Goal: Information Seeking & Learning: Learn about a topic

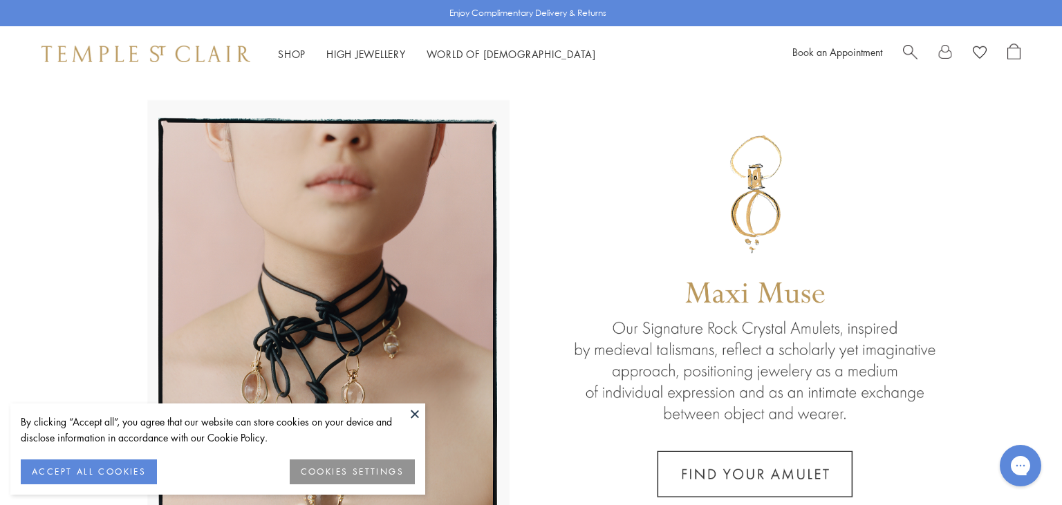
click at [416, 413] on button at bounding box center [414, 414] width 21 height 21
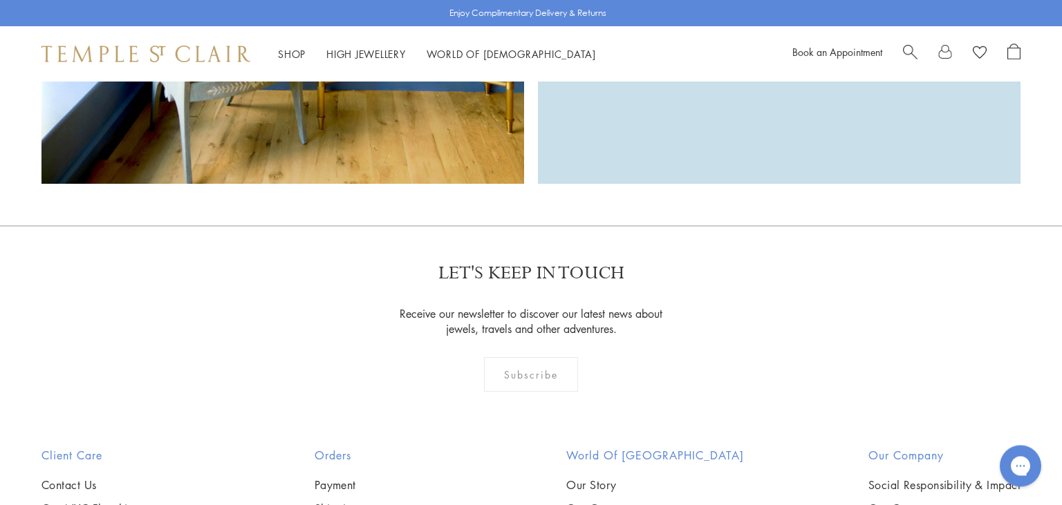
scroll to position [2972, 0]
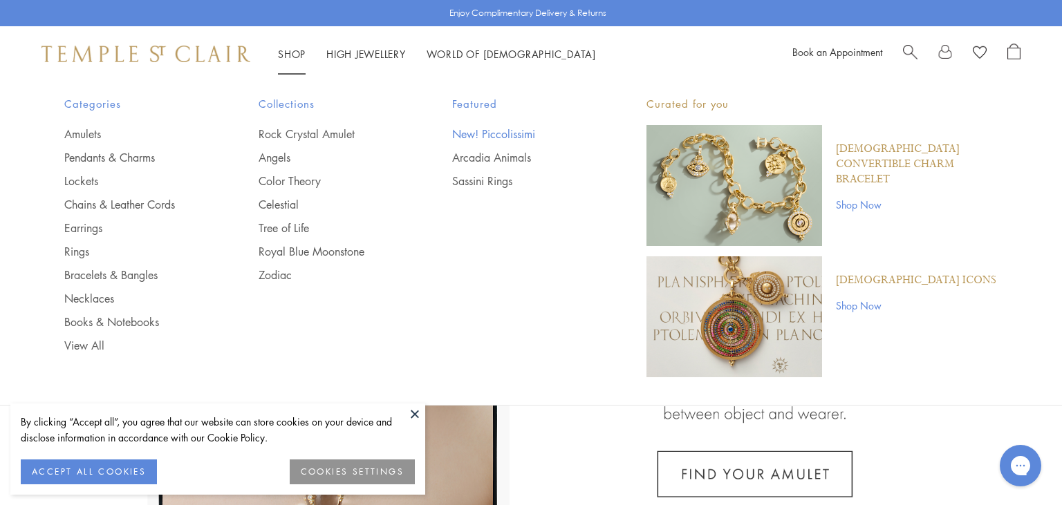
click at [474, 137] on link "New! Piccolissimi" at bounding box center [521, 134] width 139 height 15
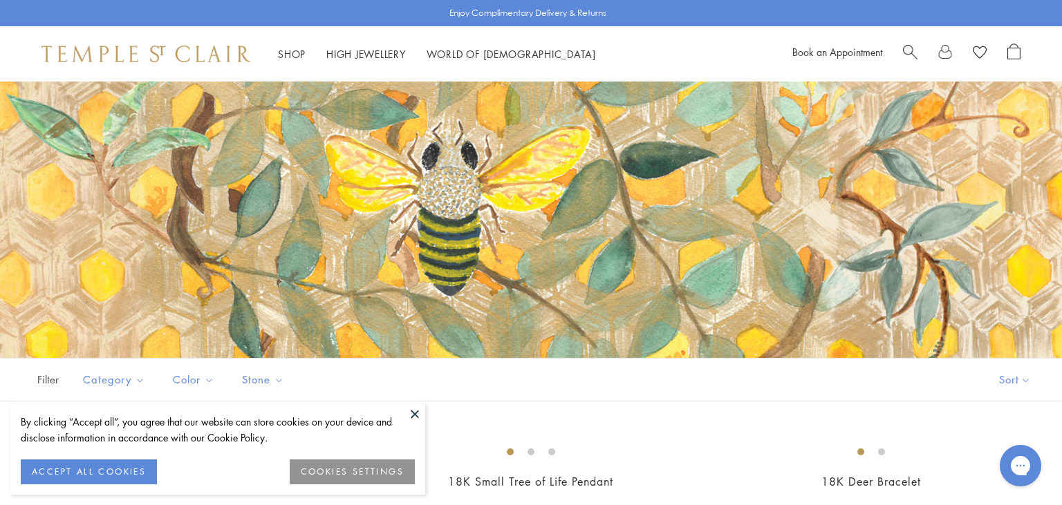
click at [414, 414] on button at bounding box center [414, 414] width 21 height 21
click at [412, 412] on button at bounding box center [414, 414] width 21 height 21
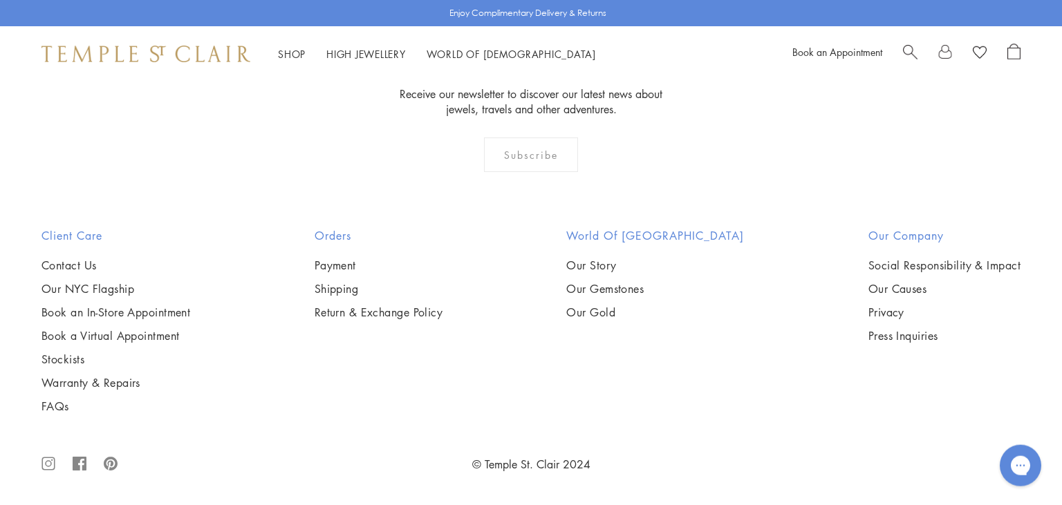
scroll to position [8625, 0]
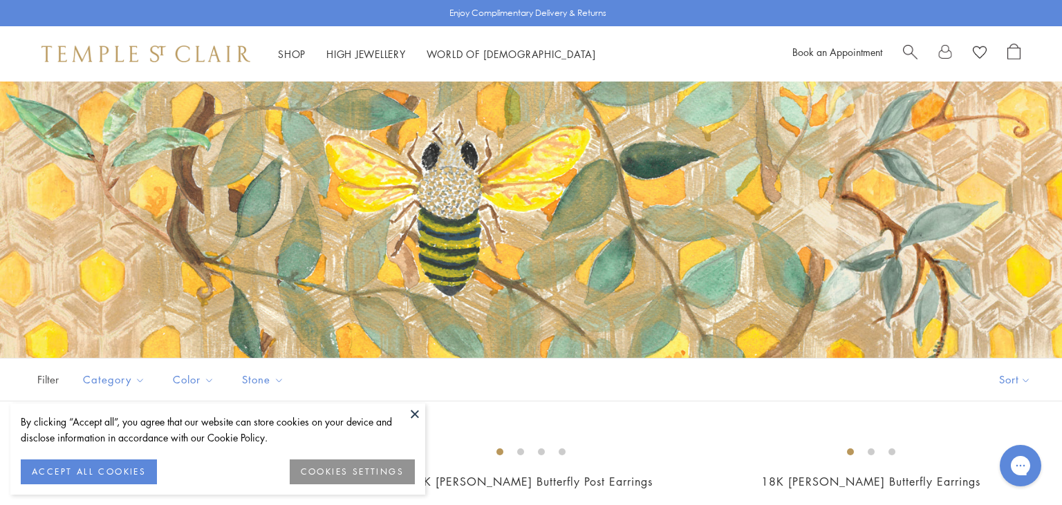
click at [413, 416] on button at bounding box center [414, 414] width 21 height 21
click at [424, 416] on button at bounding box center [414, 414] width 21 height 21
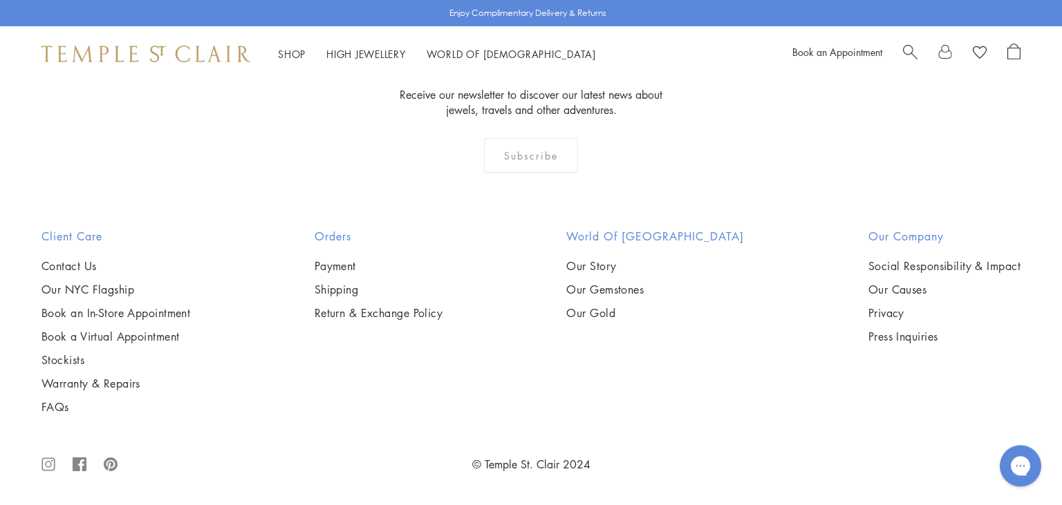
scroll to position [7865, 0]
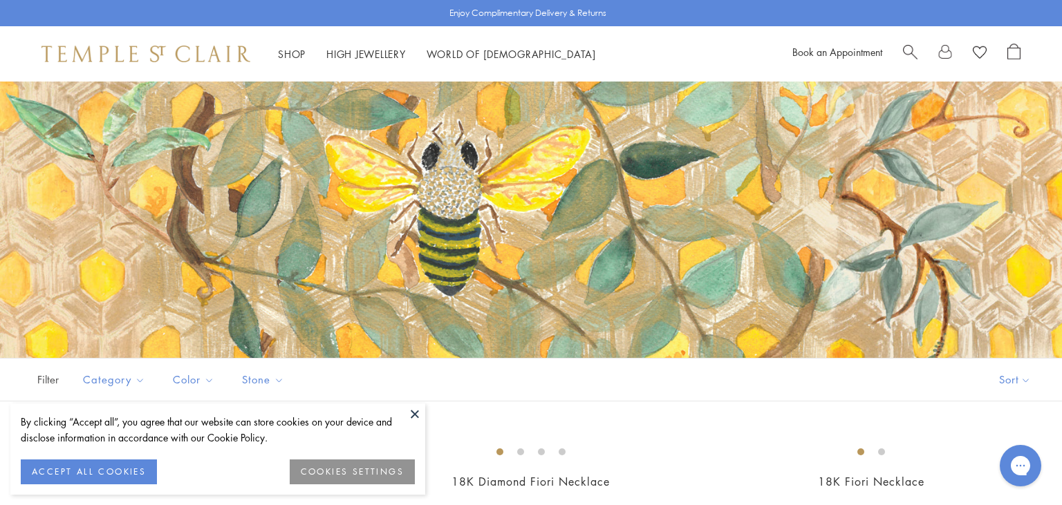
click at [411, 409] on button at bounding box center [414, 414] width 21 height 21
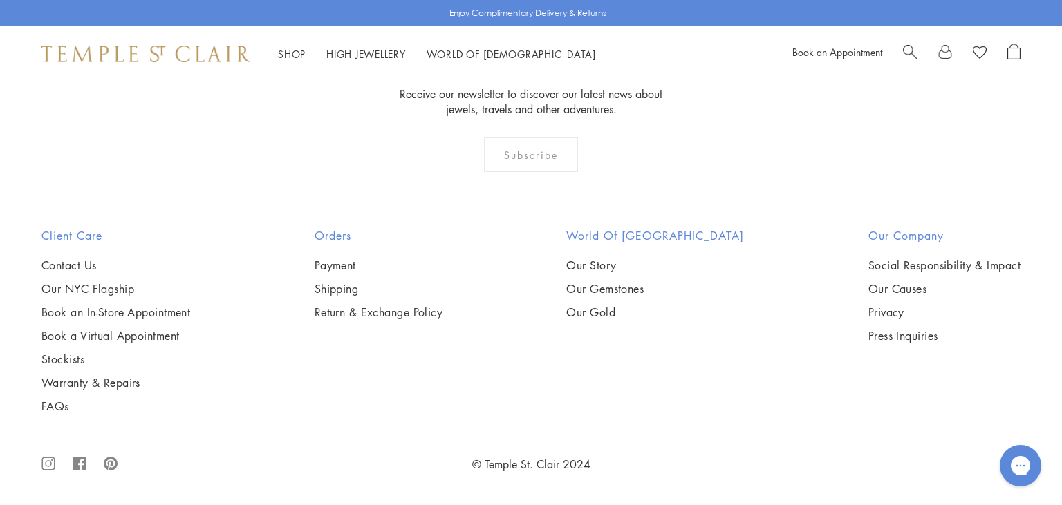
scroll to position [4482, 0]
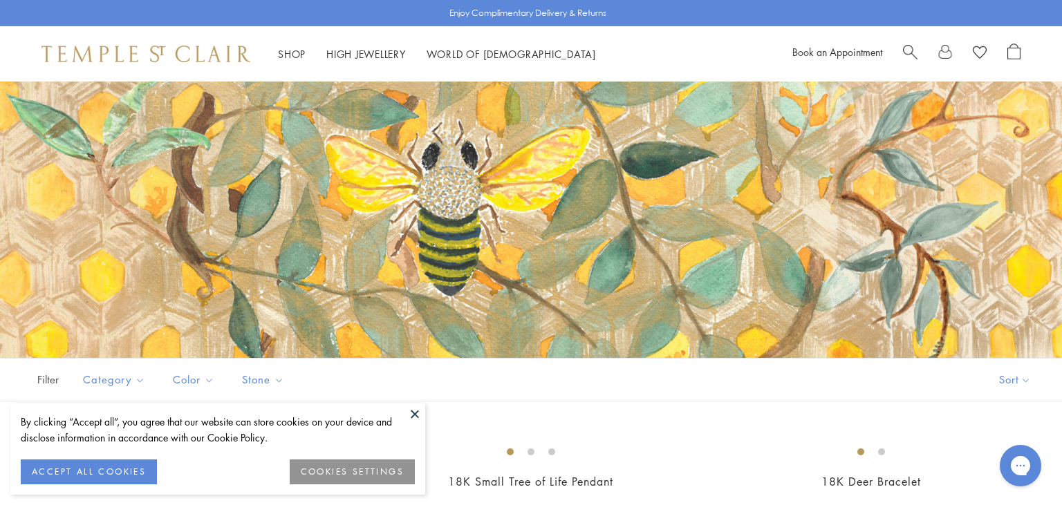
click at [412, 416] on button at bounding box center [414, 414] width 21 height 21
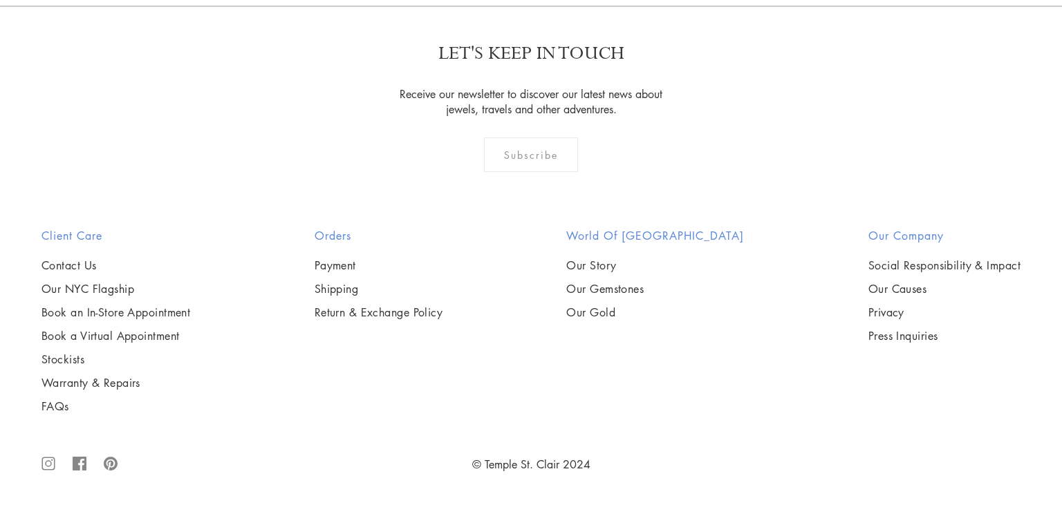
scroll to position [6988, 0]
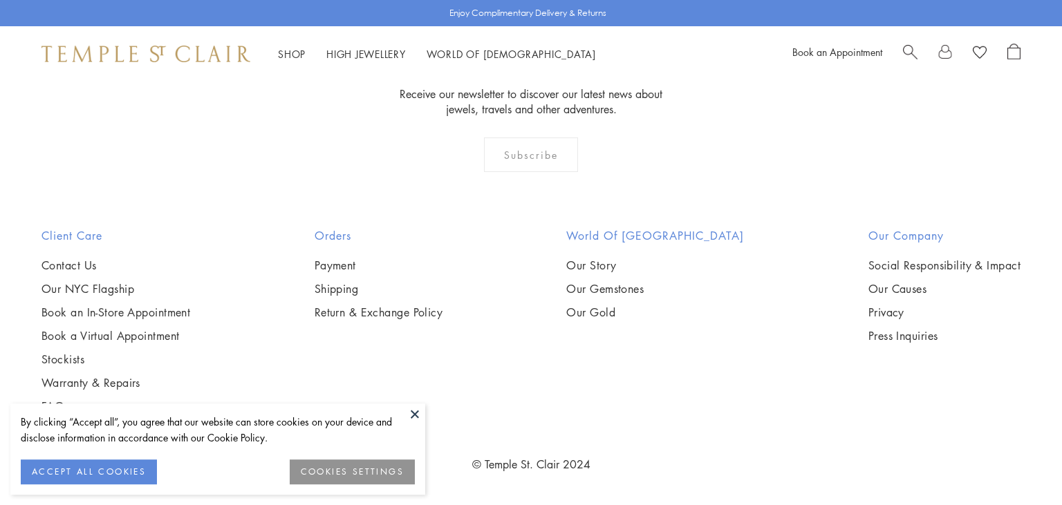
scroll to position [7356, 0]
click at [417, 413] on button at bounding box center [414, 414] width 21 height 21
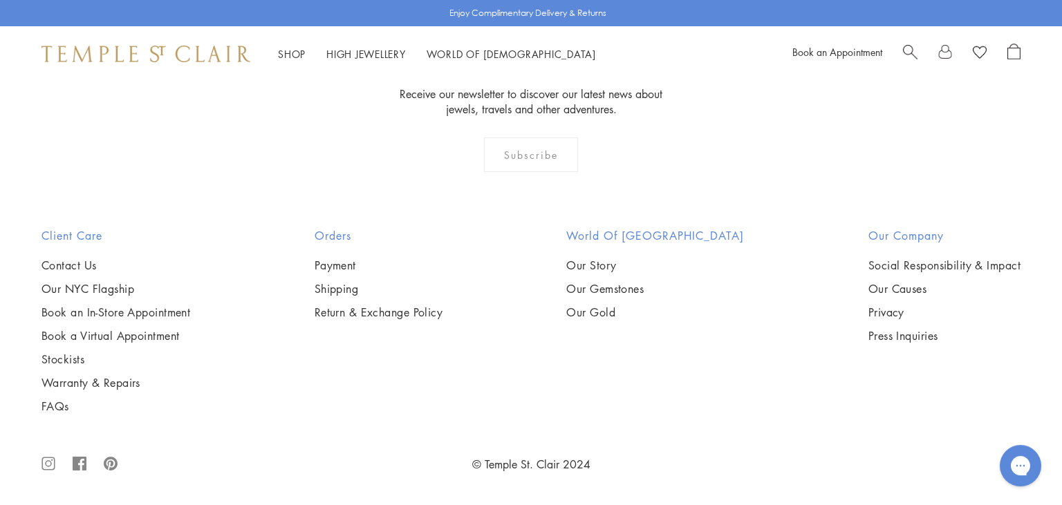
scroll to position [8461, 0]
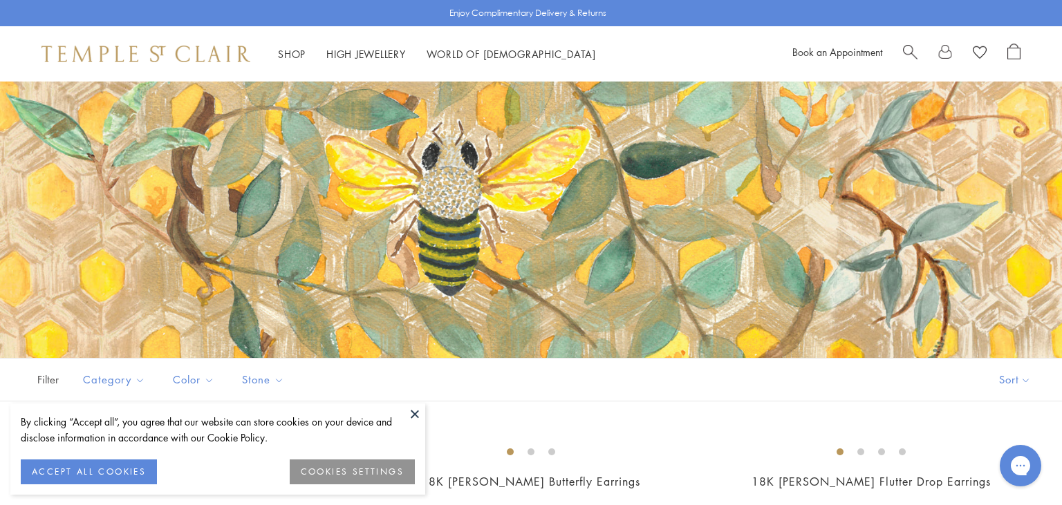
click at [416, 411] on button at bounding box center [414, 414] width 21 height 21
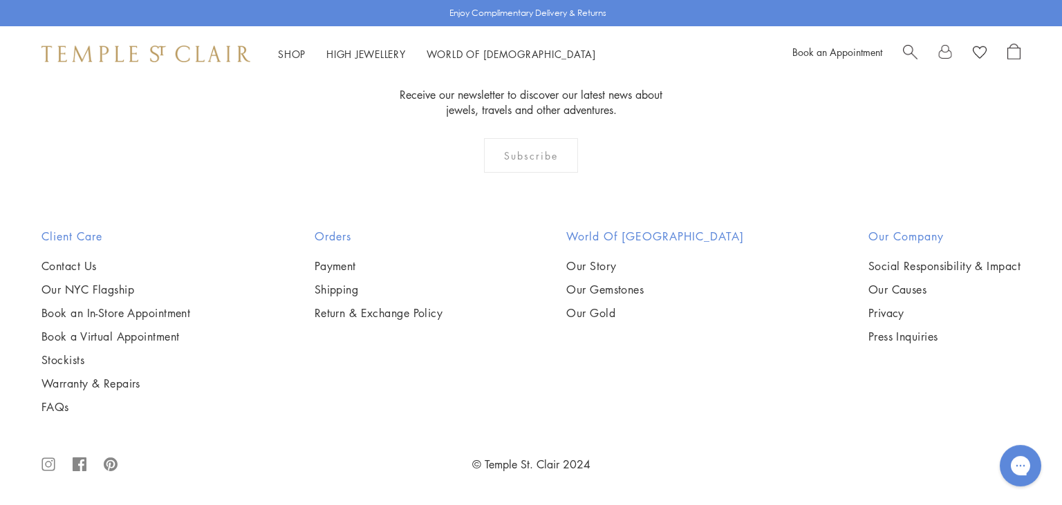
scroll to position [7691, 0]
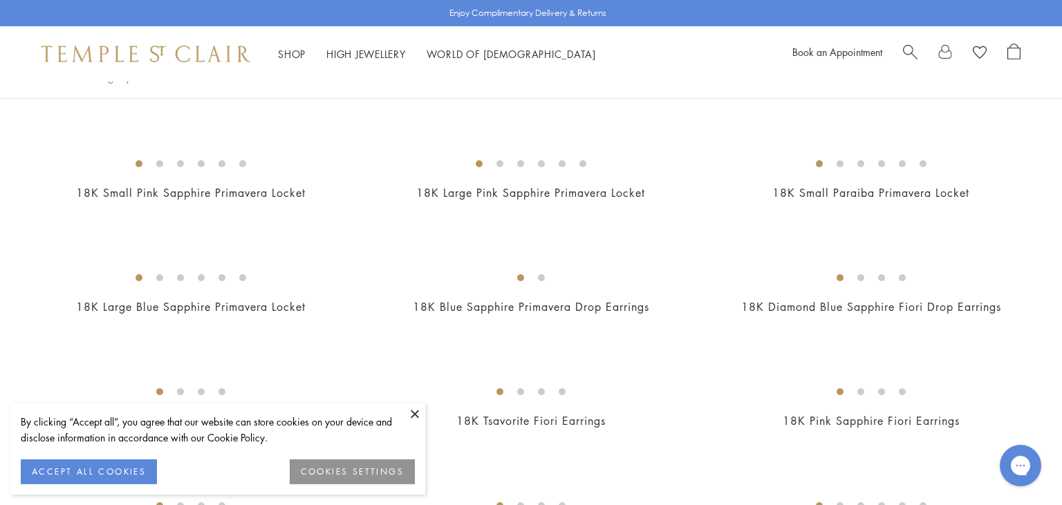
click at [413, 419] on button at bounding box center [414, 414] width 21 height 21
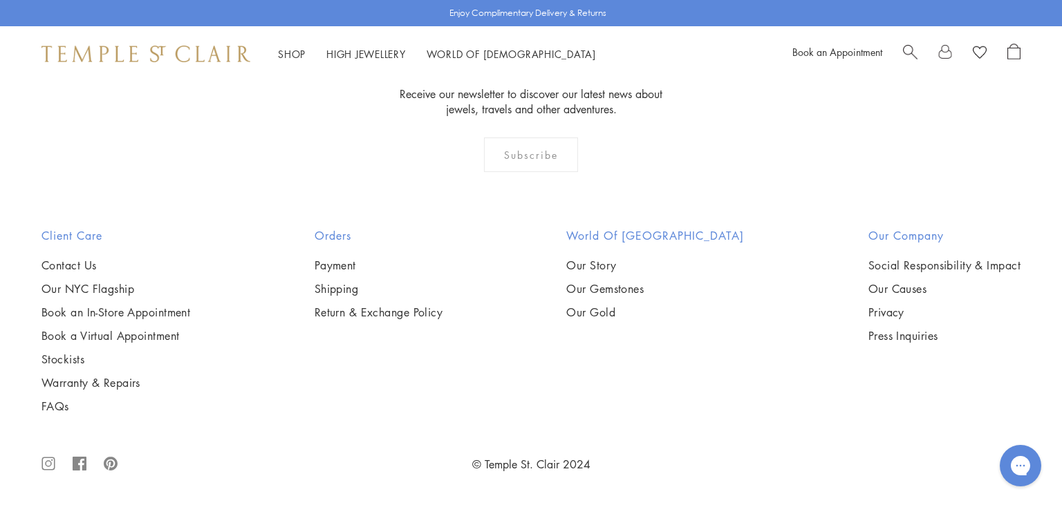
scroll to position [4569, 0]
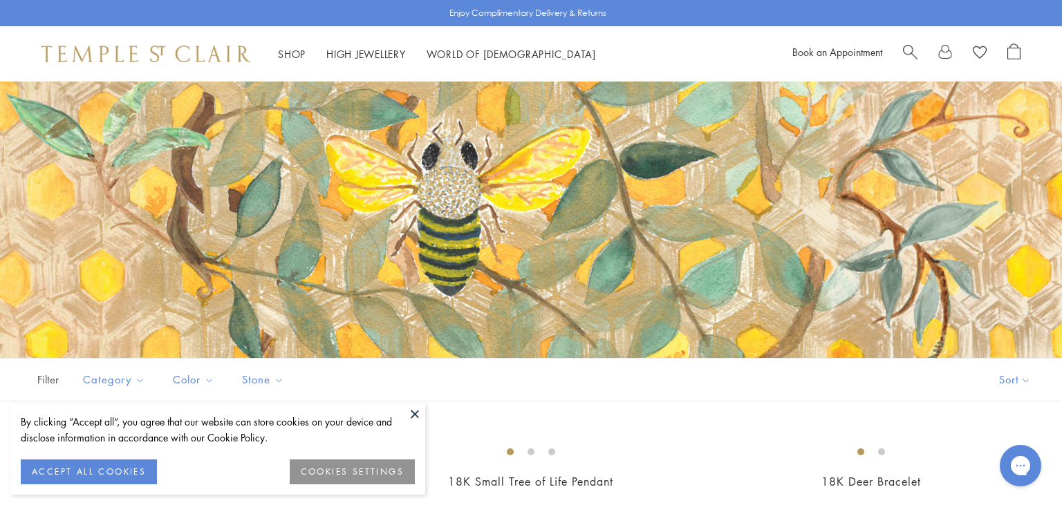
click at [413, 416] on button at bounding box center [414, 414] width 21 height 21
click at [402, 417] on div "By clicking “Accept all”, you agree that our website can store cookies on your …" at bounding box center [218, 430] width 394 height 32
click at [416, 417] on button at bounding box center [414, 414] width 21 height 21
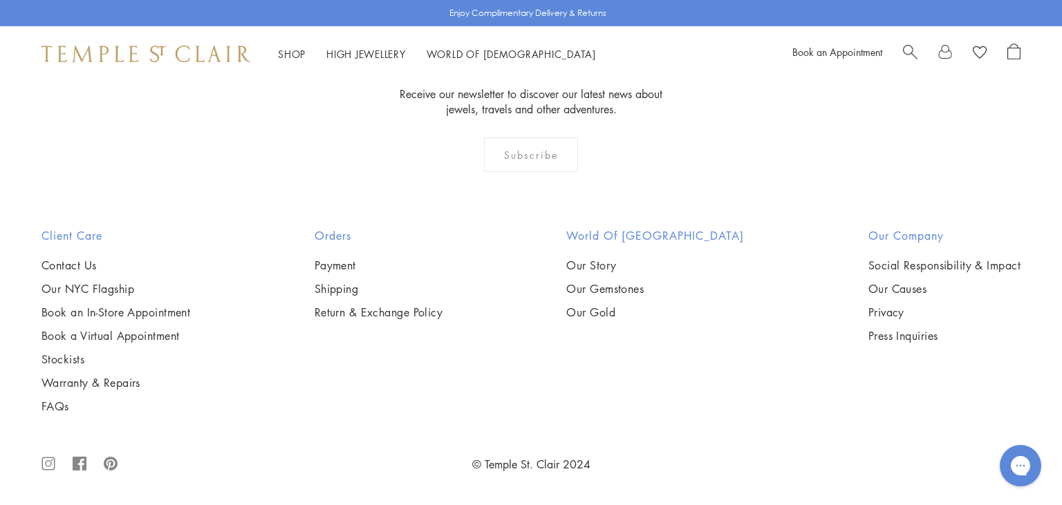
scroll to position [5025, 0]
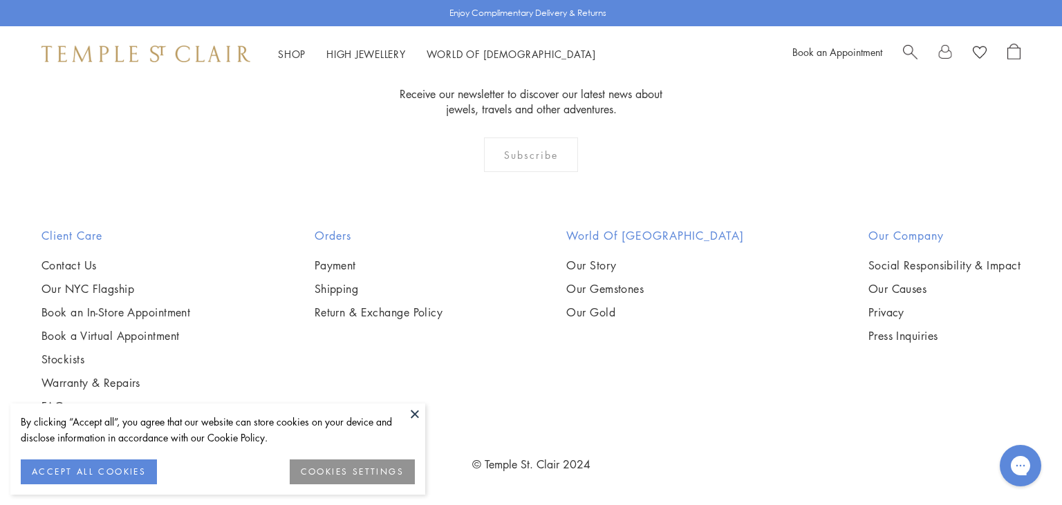
click at [408, 413] on button at bounding box center [414, 414] width 21 height 21
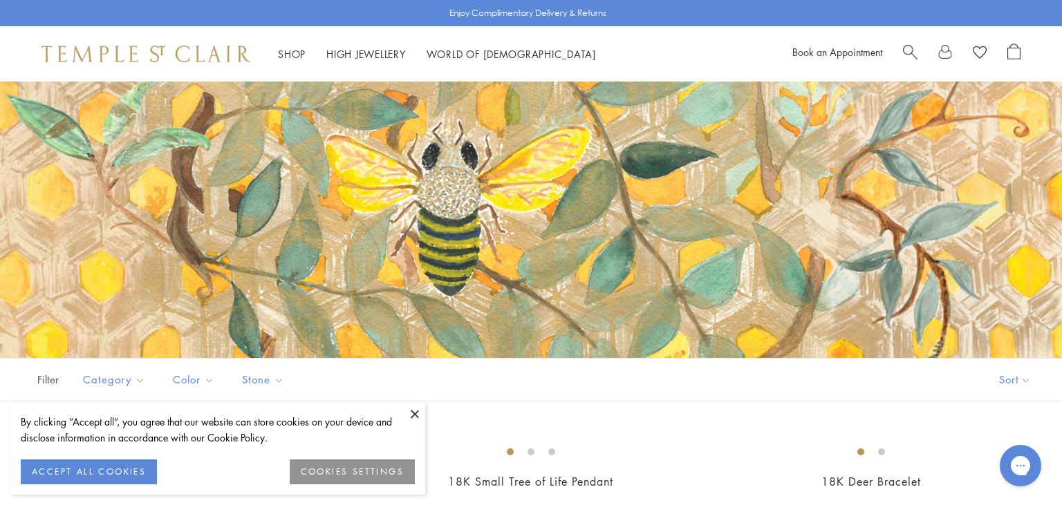
click at [413, 411] on button at bounding box center [414, 414] width 21 height 21
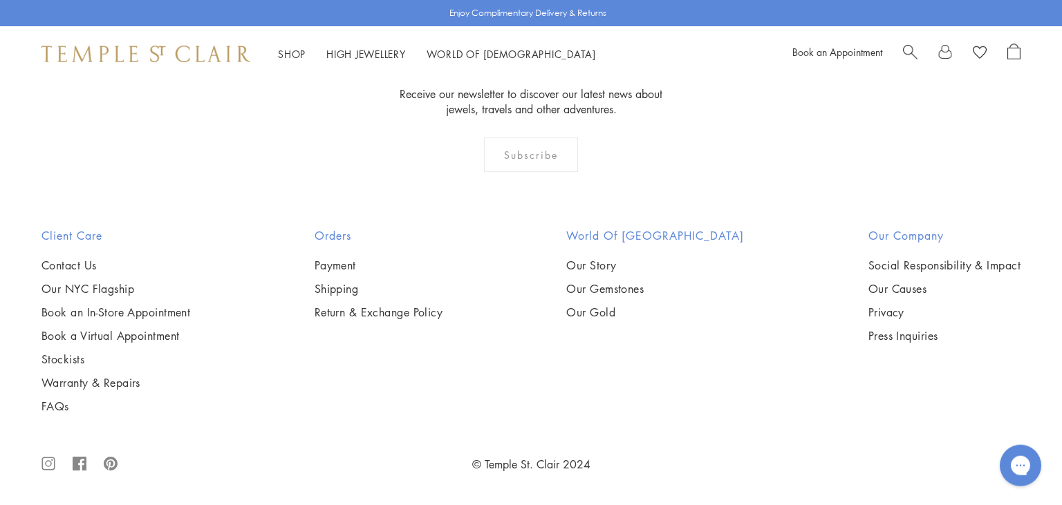
scroll to position [8413, 0]
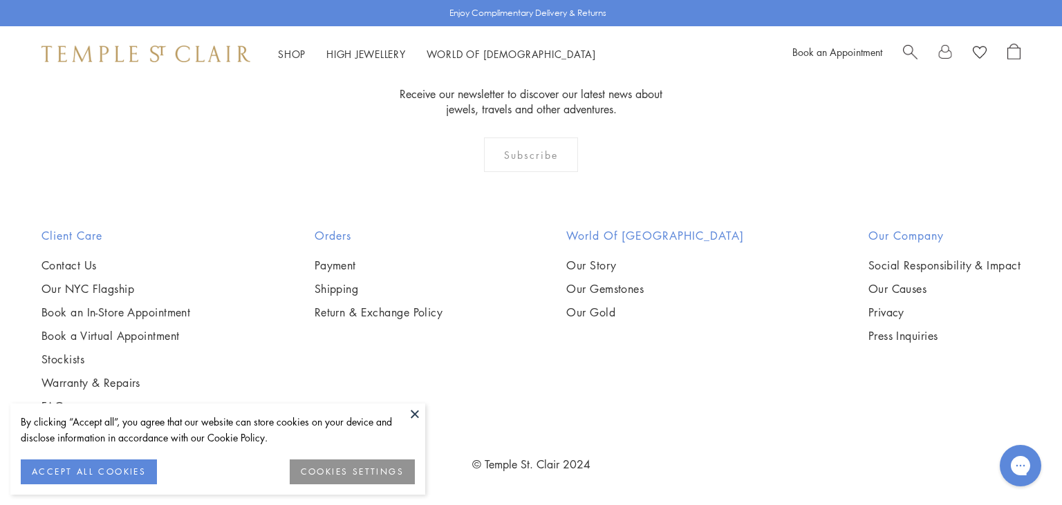
click at [415, 409] on button at bounding box center [414, 414] width 21 height 21
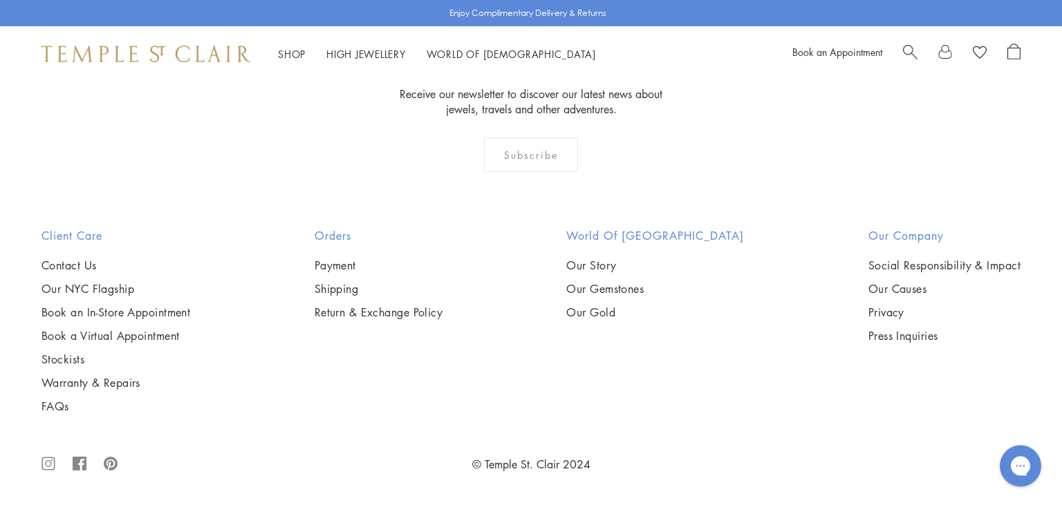
scroll to position [6776, 0]
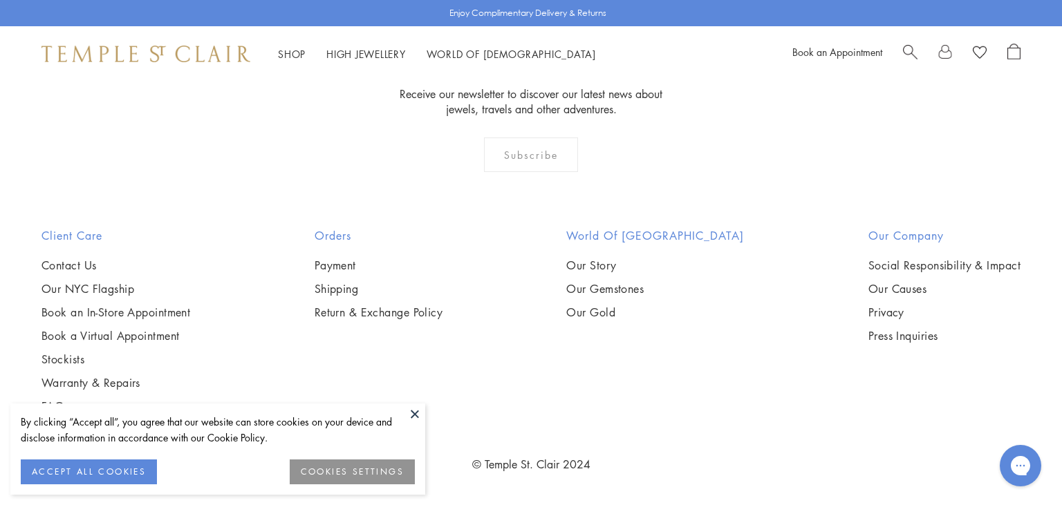
click at [413, 413] on button at bounding box center [414, 414] width 21 height 21
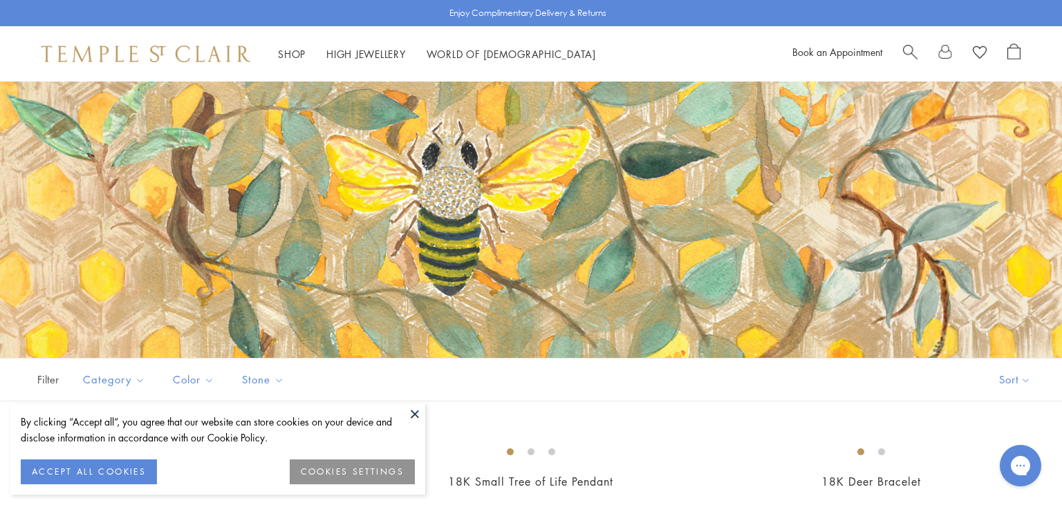
click at [413, 416] on button at bounding box center [414, 414] width 21 height 21
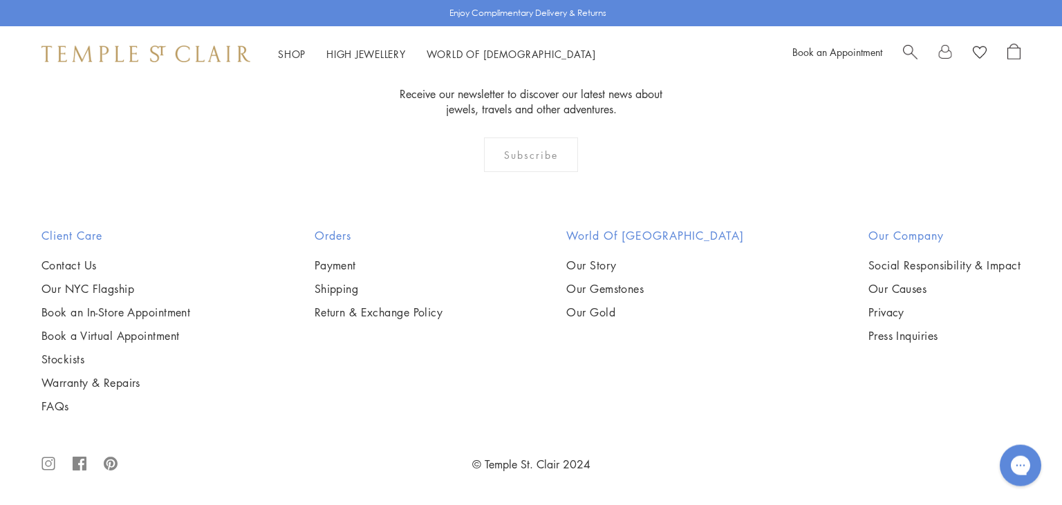
scroll to position [9126, 0]
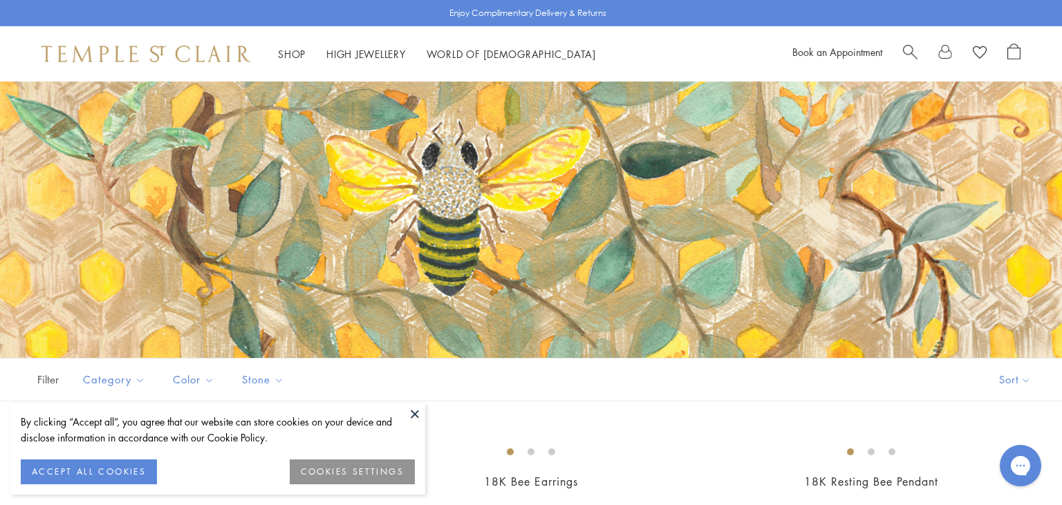
click at [413, 411] on button at bounding box center [414, 414] width 21 height 21
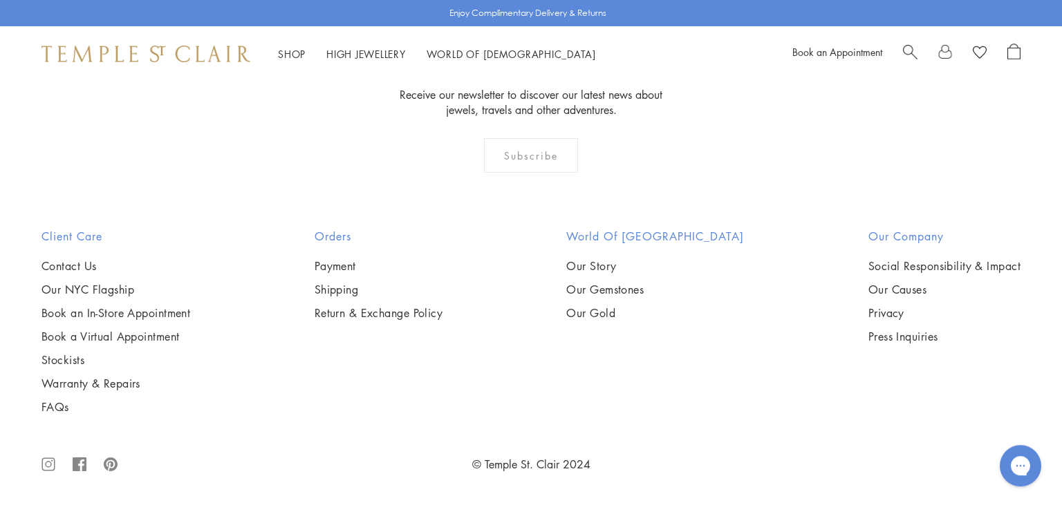
scroll to position [6954, 0]
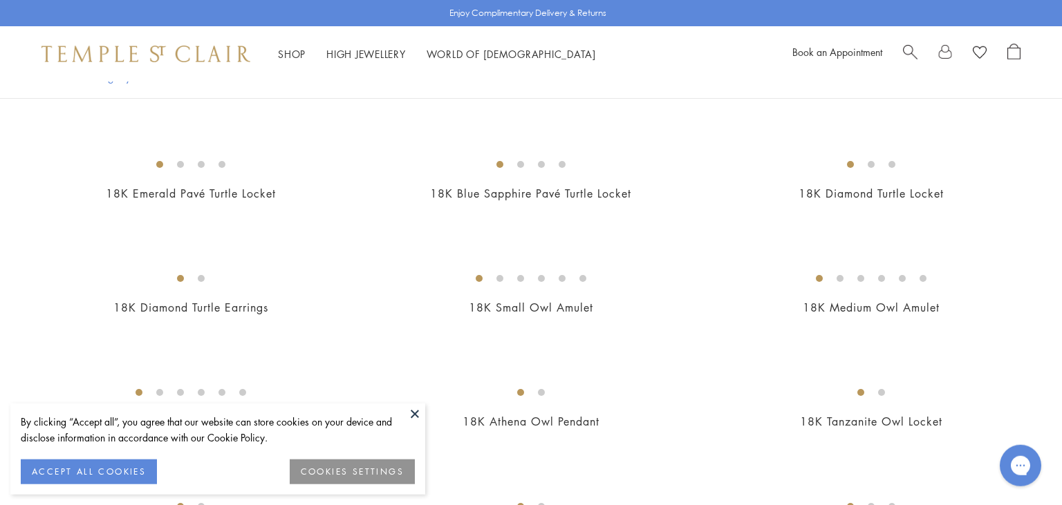
scroll to position [405, 0]
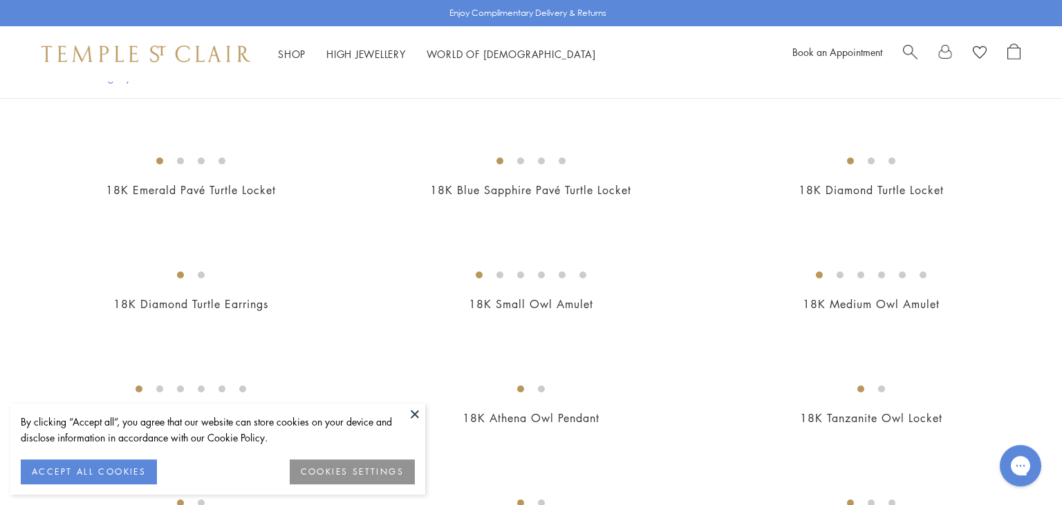
click at [412, 411] on button at bounding box center [414, 414] width 21 height 21
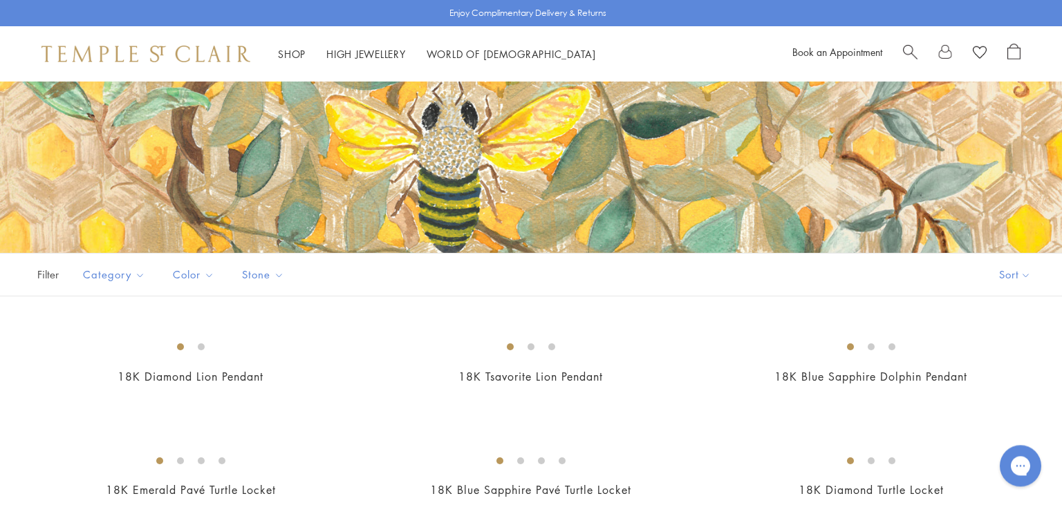
scroll to position [0, 0]
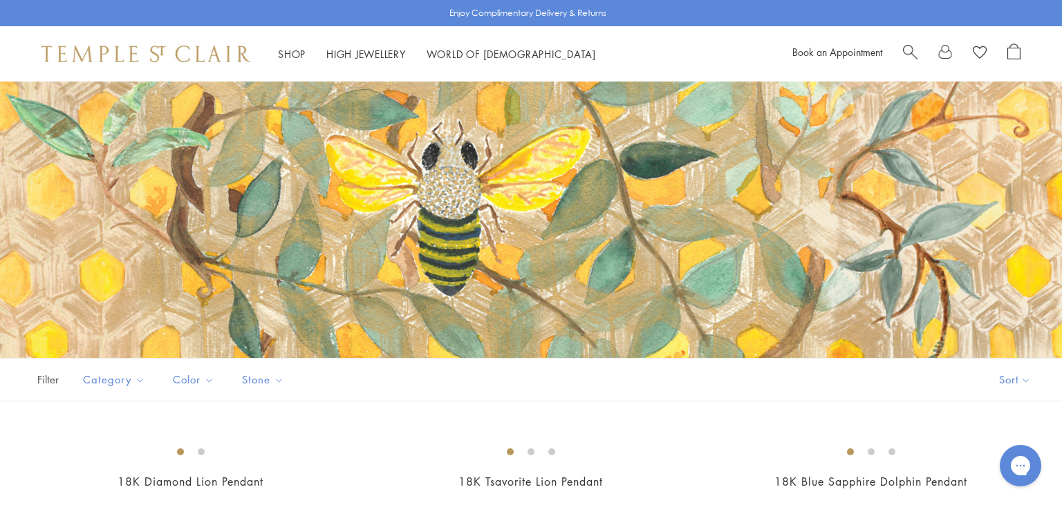
click at [1045, 51] on div "Shop Shop Categories Amulets Pendants & Charms Lockets Chains & Leather Cords E…" at bounding box center [531, 53] width 1062 height 55
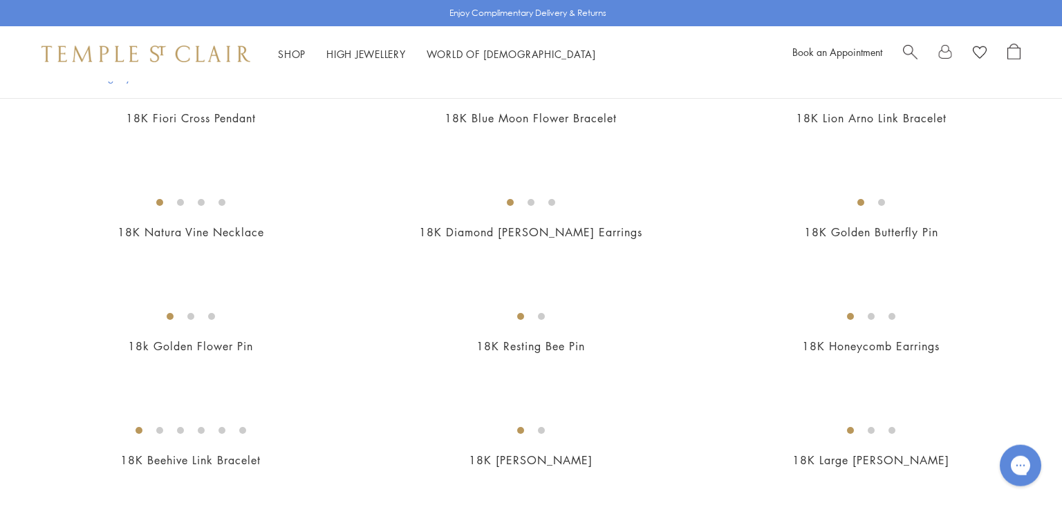
scroll to position [1162, 0]
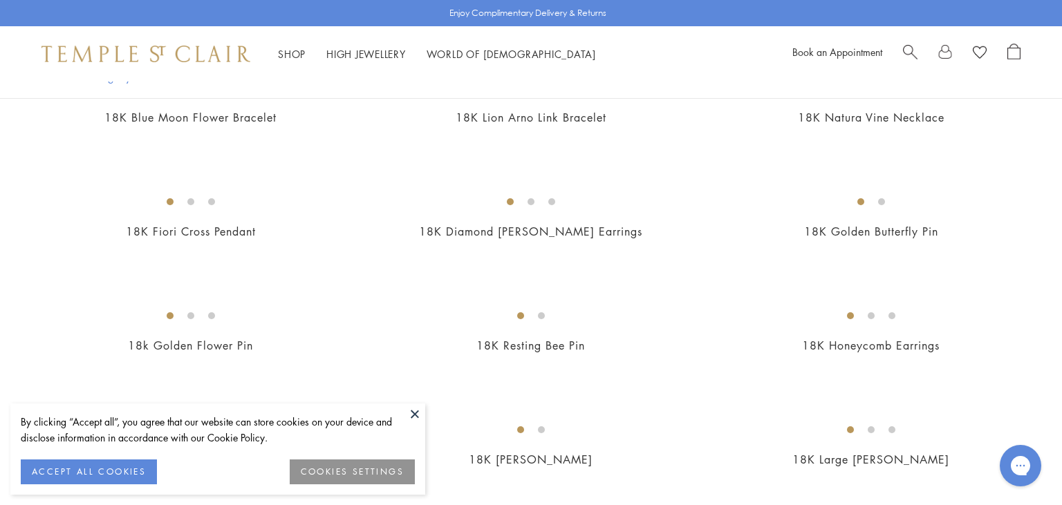
click at [416, 411] on button at bounding box center [414, 414] width 21 height 21
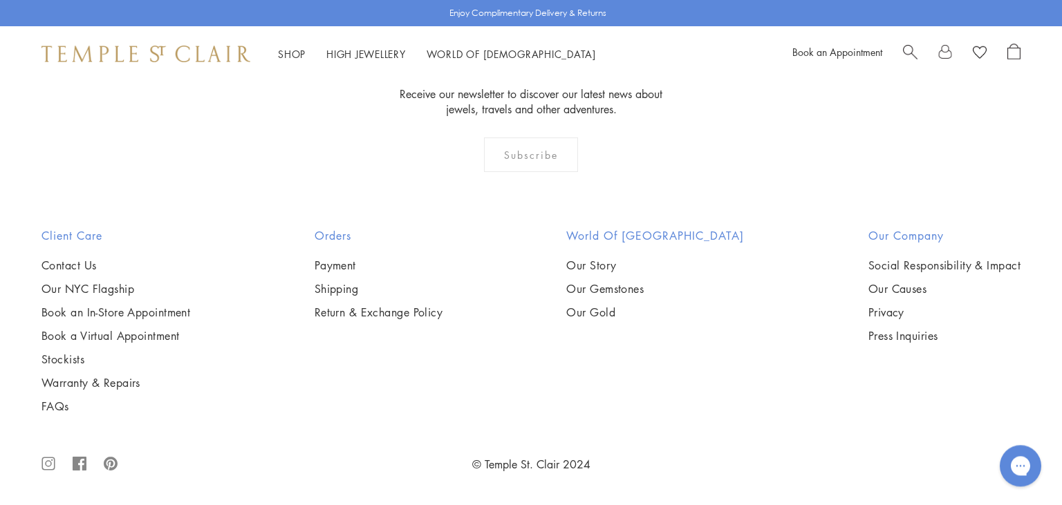
scroll to position [4394, 0]
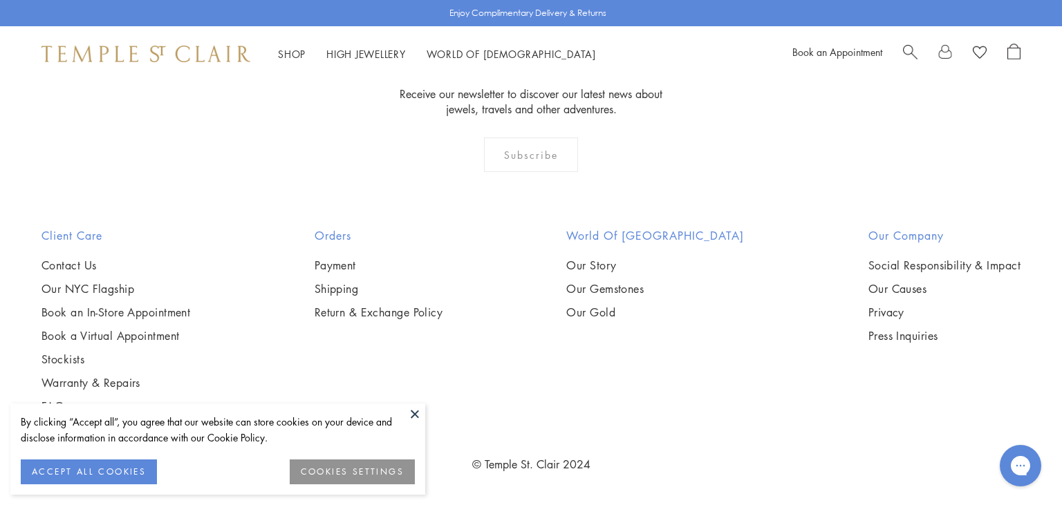
click at [420, 413] on button at bounding box center [414, 414] width 21 height 21
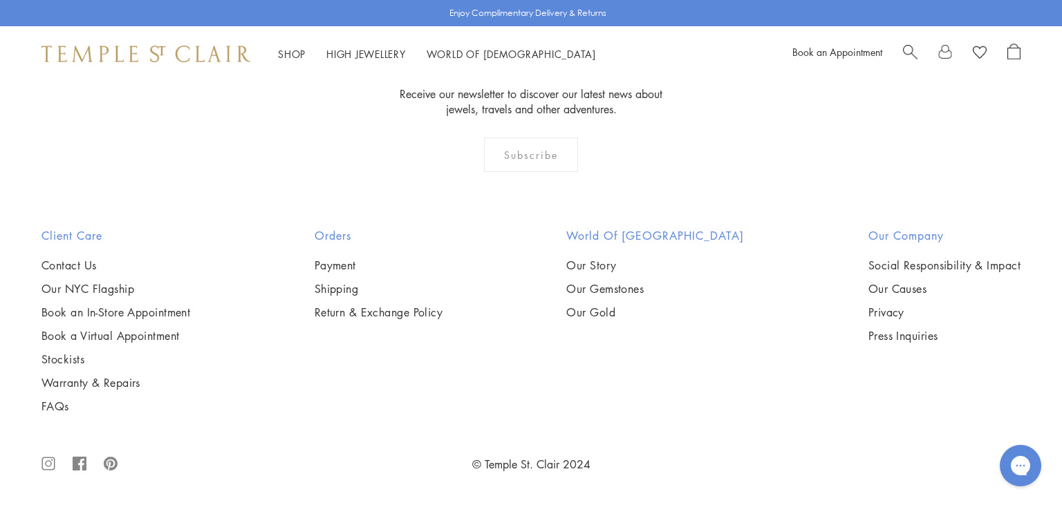
scroll to position [2191, 0]
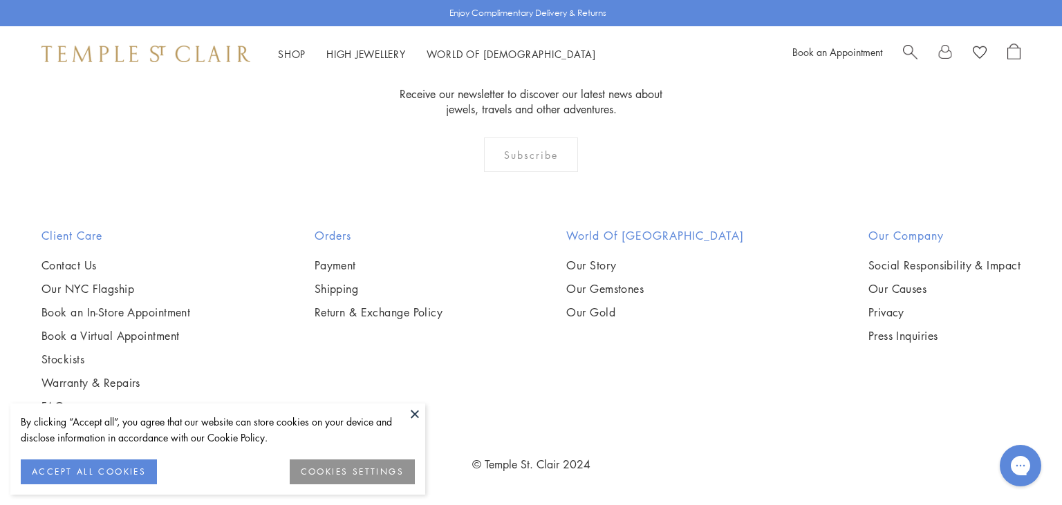
click at [404, 409] on div "By clicking “Accept all”, you agree that our website can store cookies on your …" at bounding box center [217, 449] width 415 height 91
click at [416, 412] on button at bounding box center [414, 414] width 21 height 21
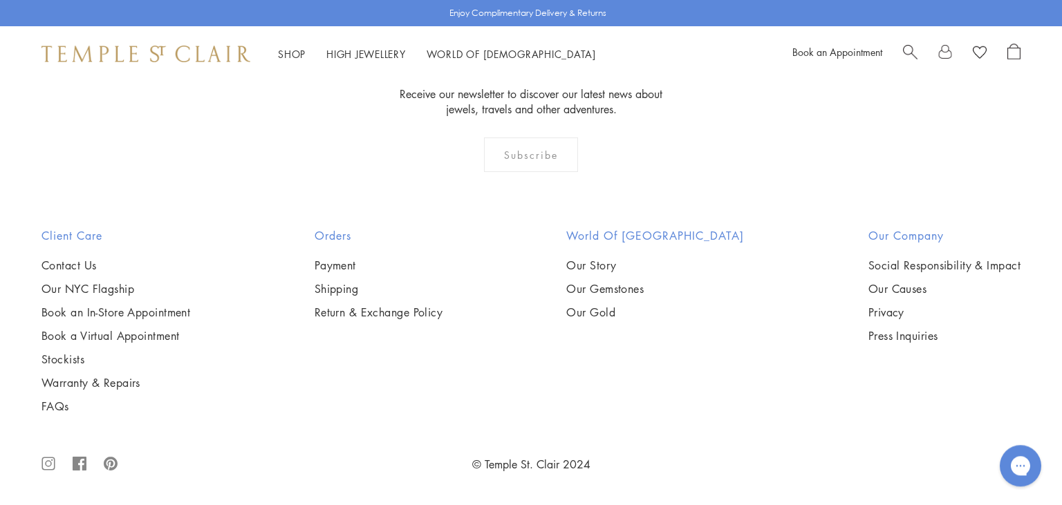
scroll to position [3487, 0]
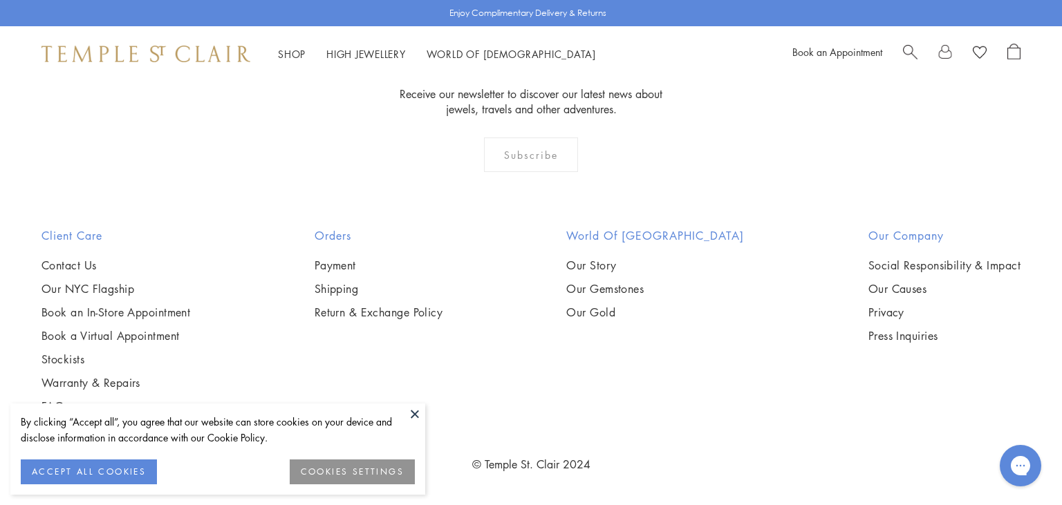
click at [413, 411] on button at bounding box center [414, 414] width 21 height 21
